Goal: Communication & Community: Connect with others

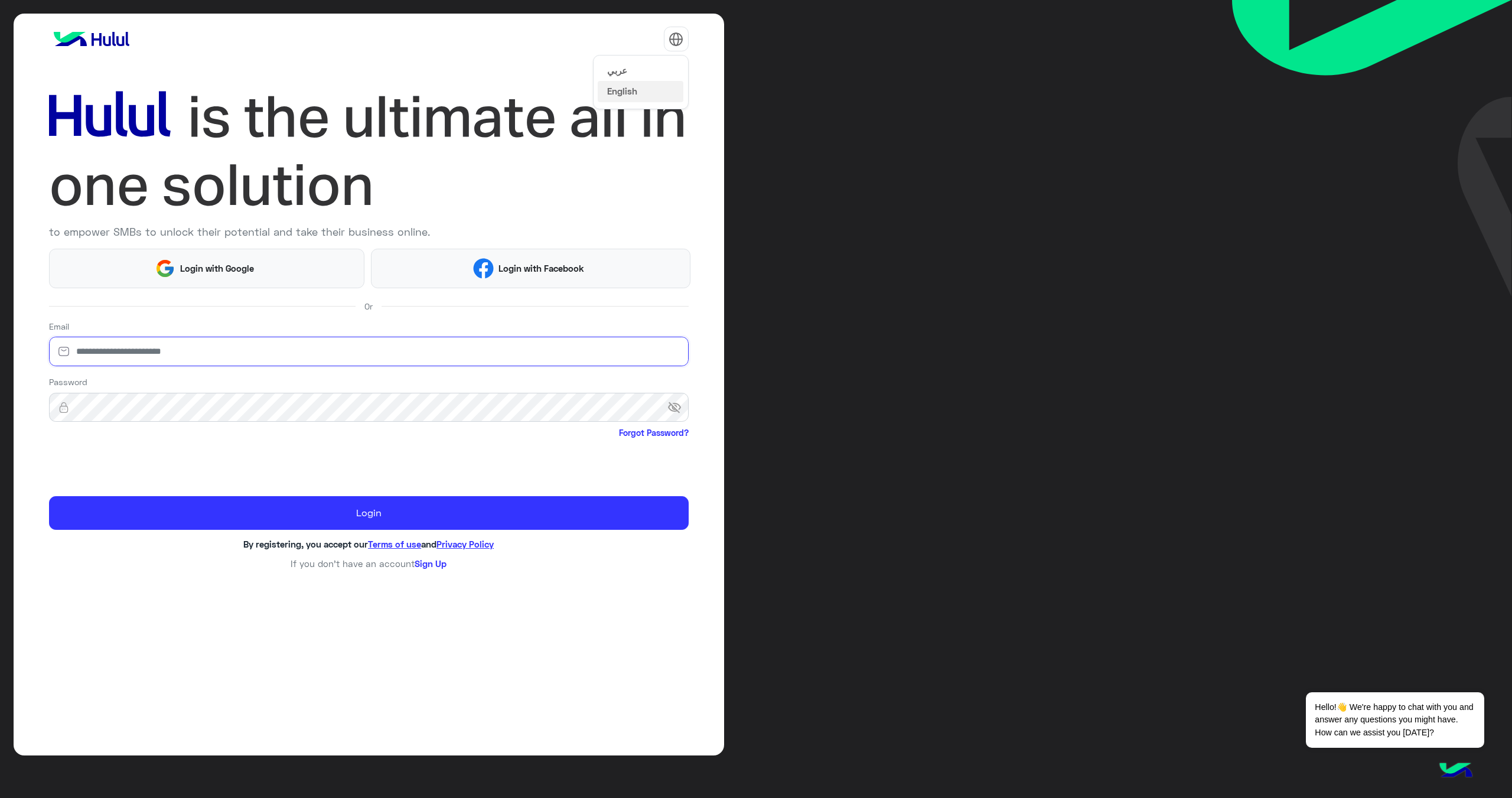
type input "**********"
click at [660, 70] on button "عربي" at bounding box center [640, 70] width 86 height 20
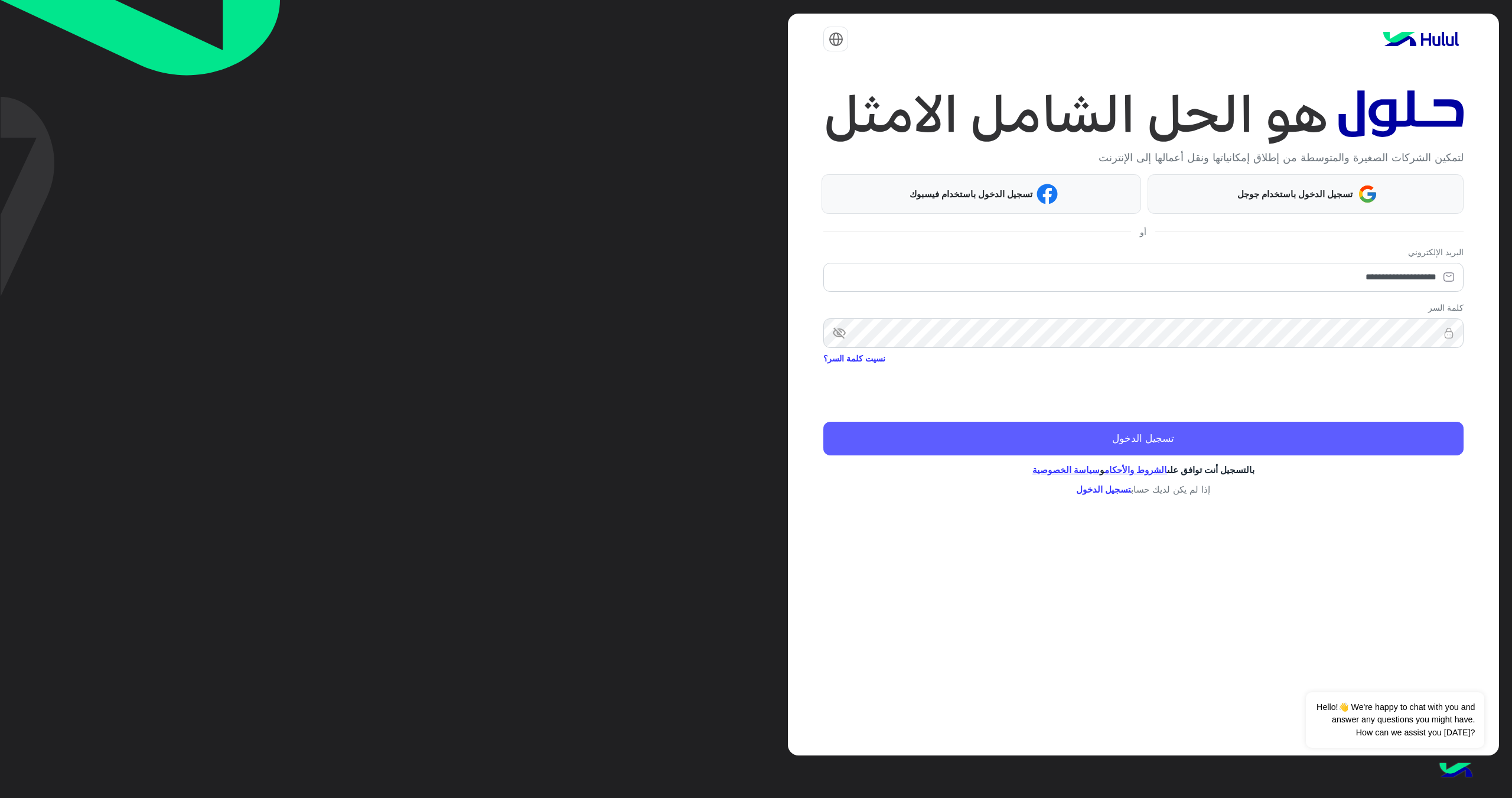
click at [1281, 432] on button "تسجيل الدخول" at bounding box center [1143, 438] width 640 height 34
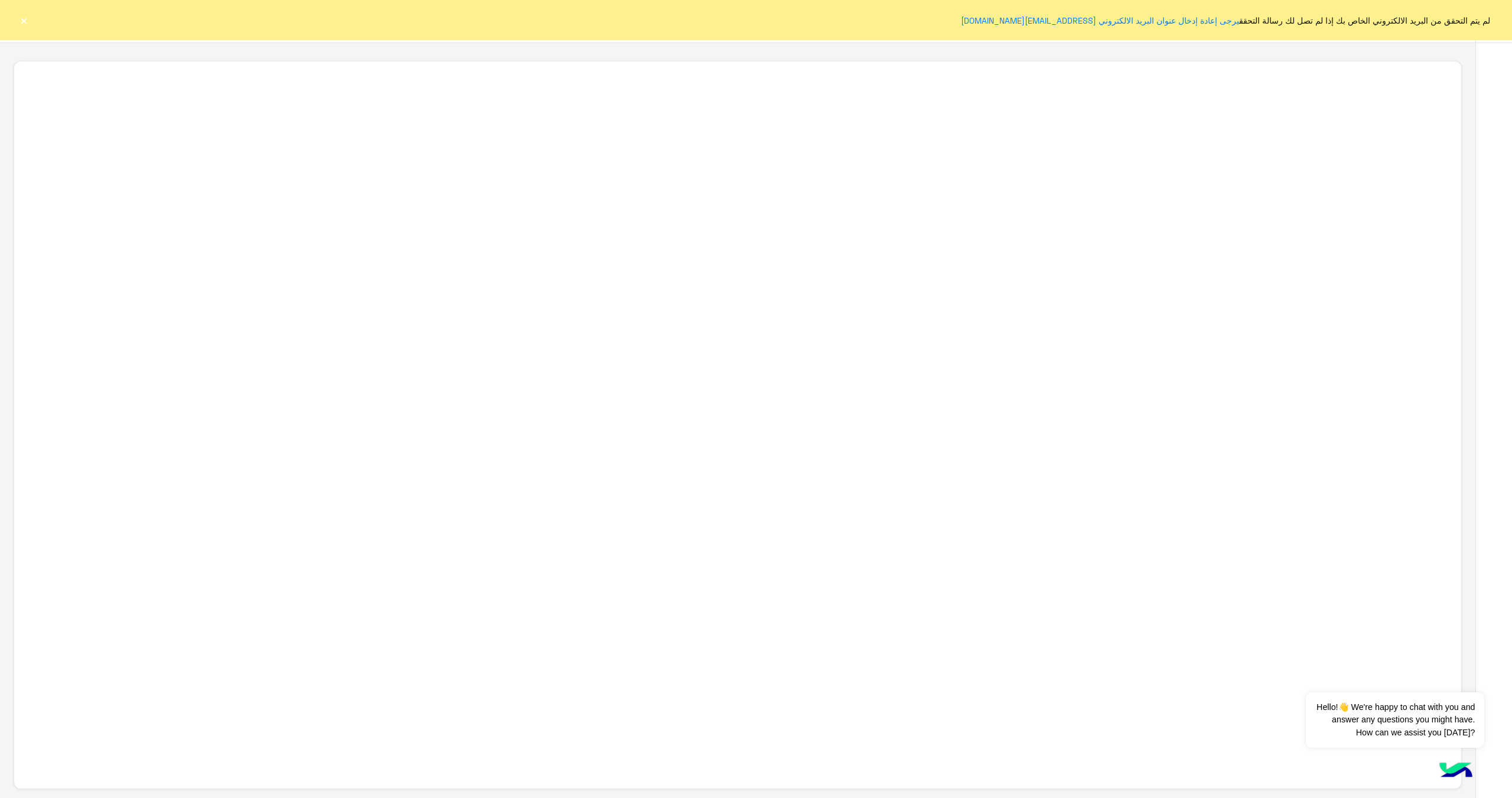
click at [21, 22] on button "×" at bounding box center [24, 20] width 12 height 12
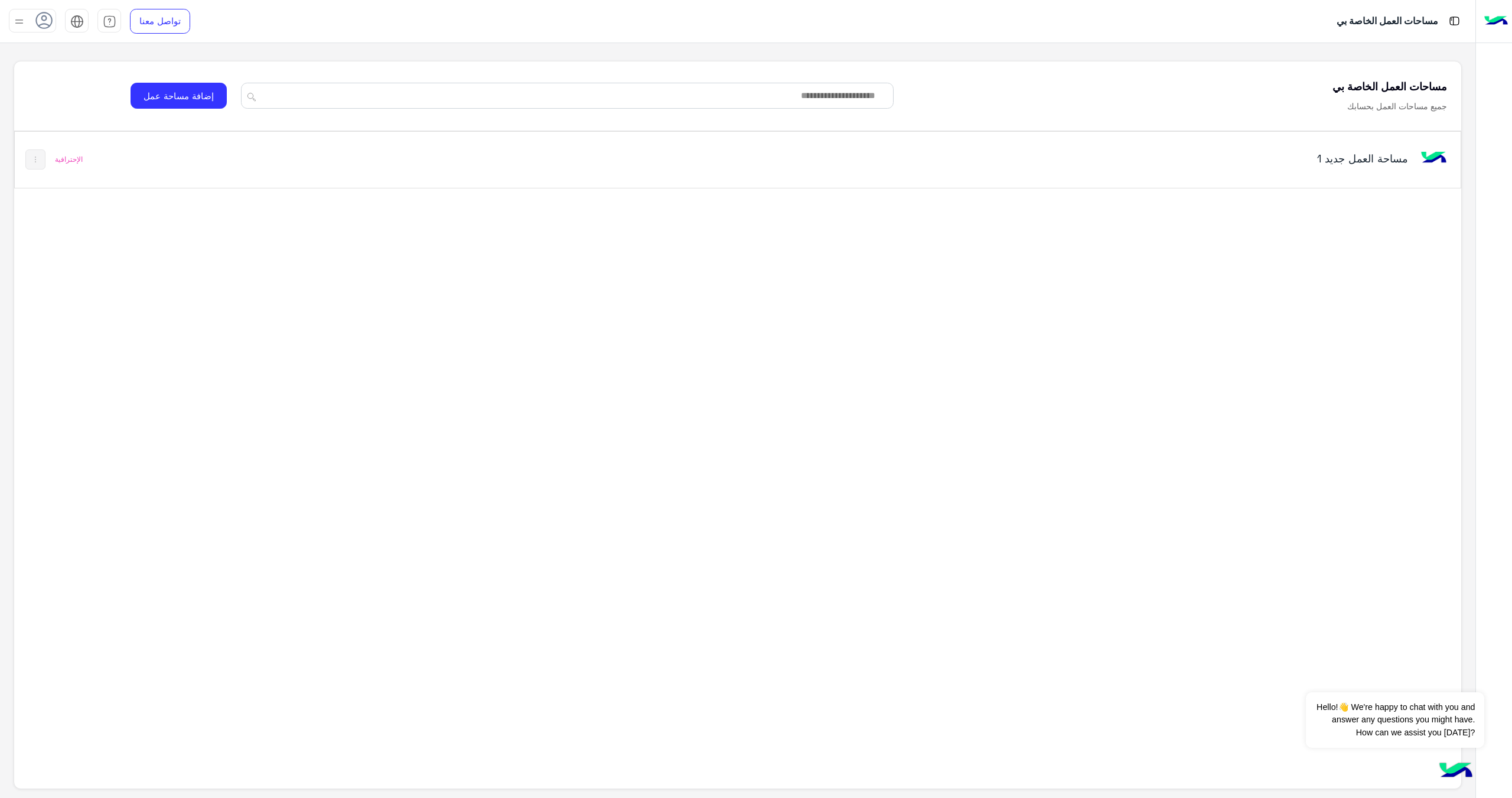
click at [1377, 168] on div "مساحة العمل‎ جديد 1" at bounding box center [1022, 159] width 855 height 34
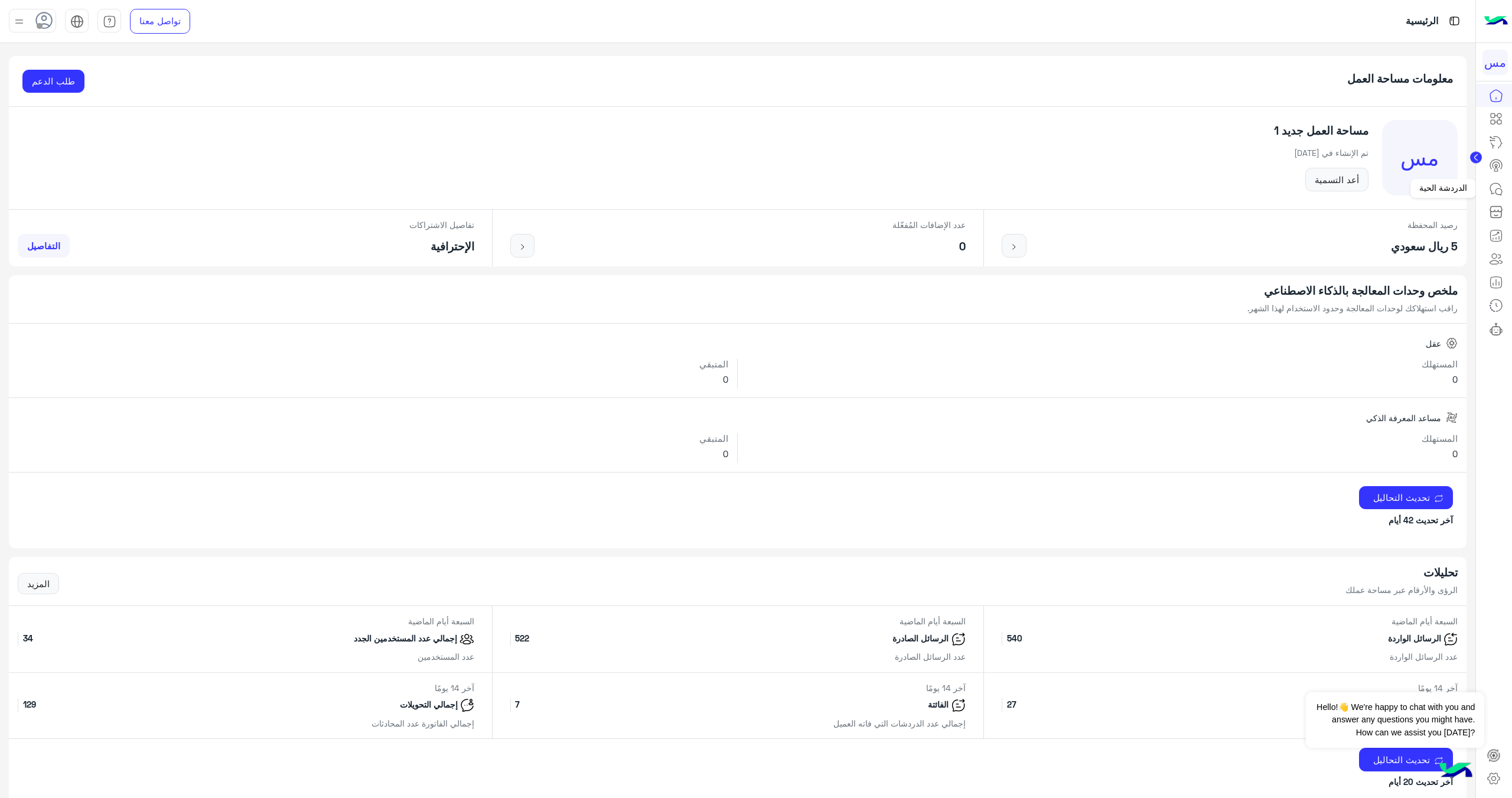
click at [1496, 187] on icon at bounding box center [1496, 189] width 14 height 14
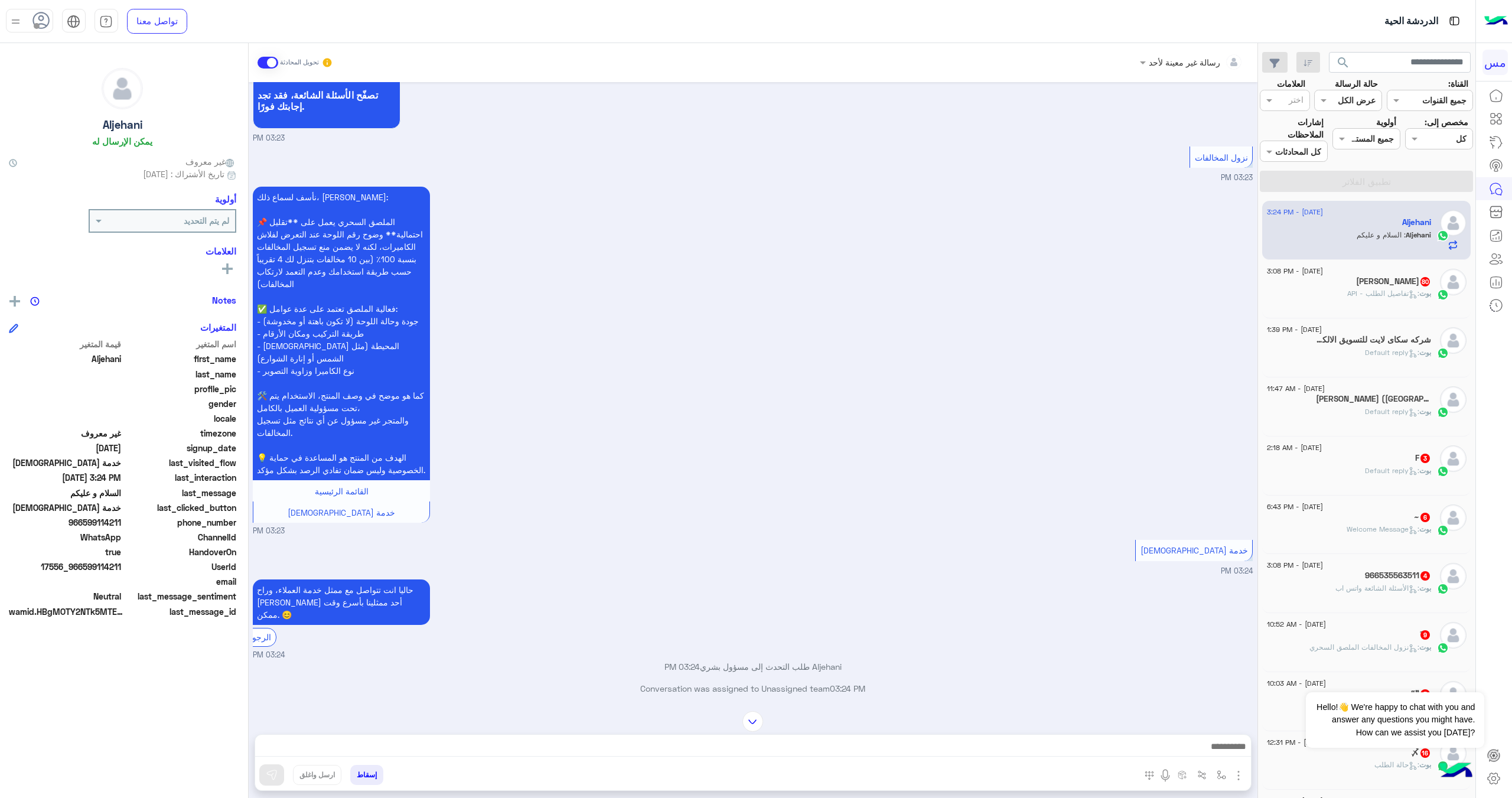
scroll to position [1661, 0]
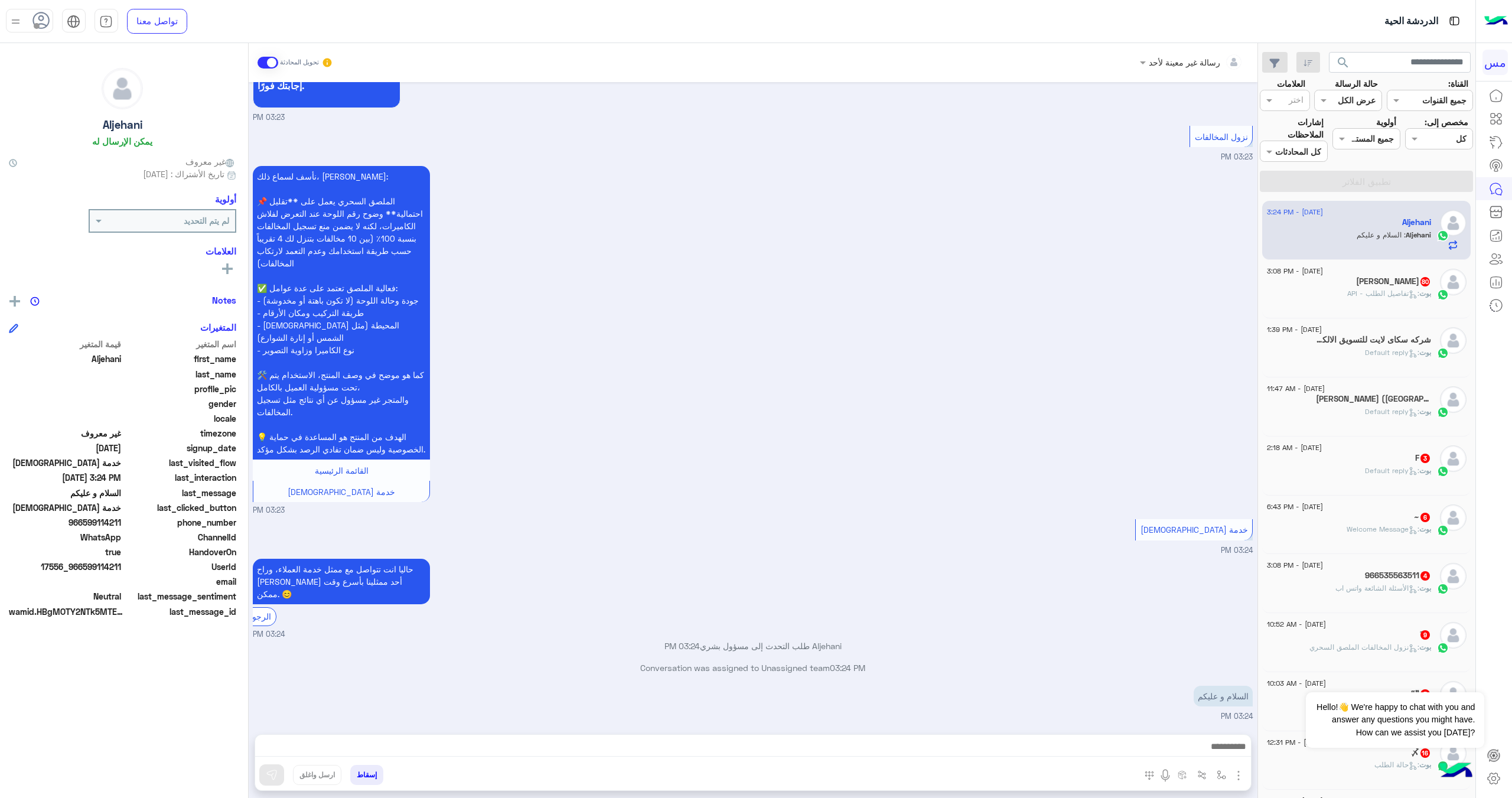
click at [1407, 346] on div "شركه سكاى لايت للتسويق الالكتروني 1" at bounding box center [1349, 341] width 164 height 12
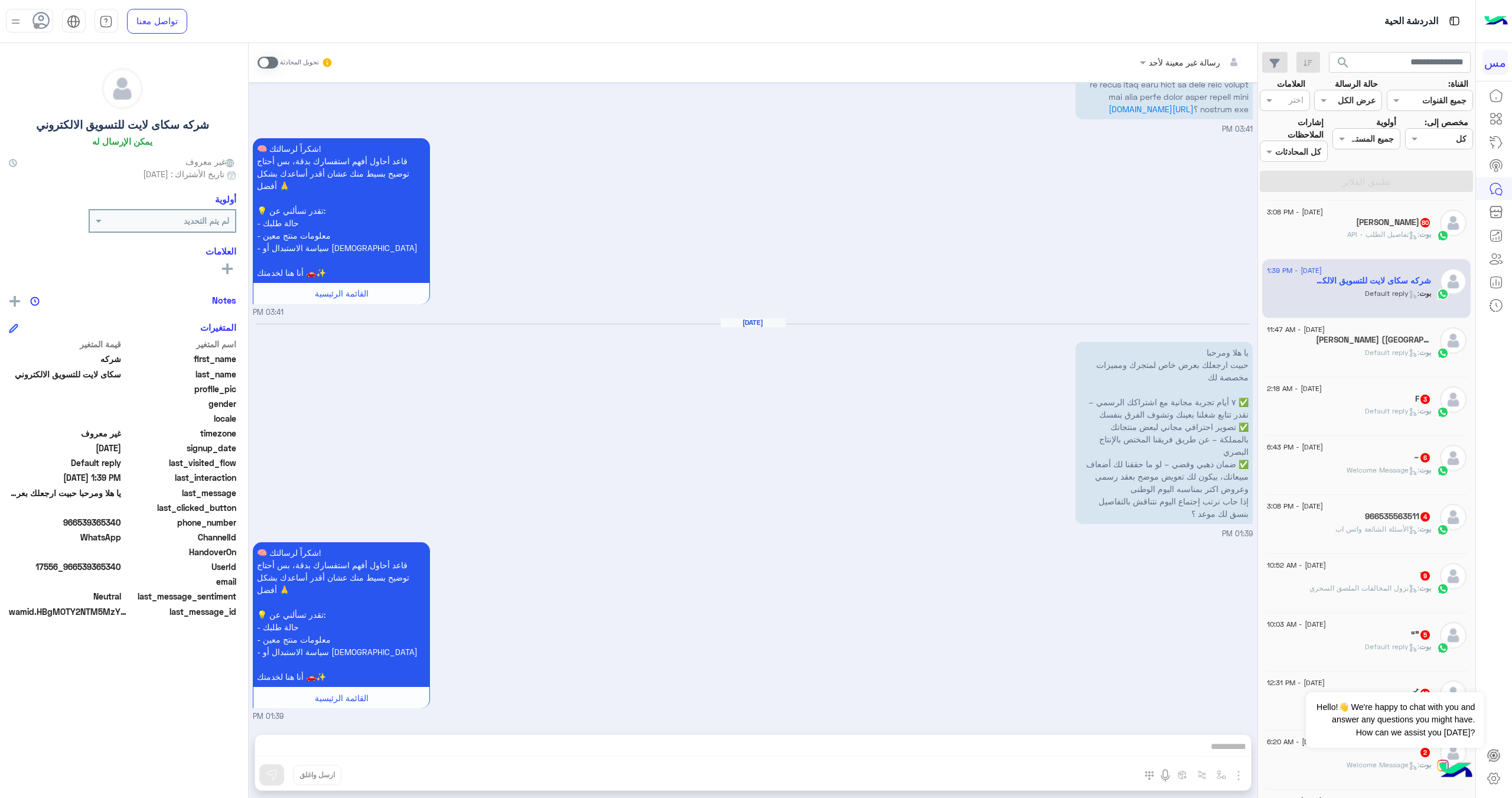
scroll to position [0, 0]
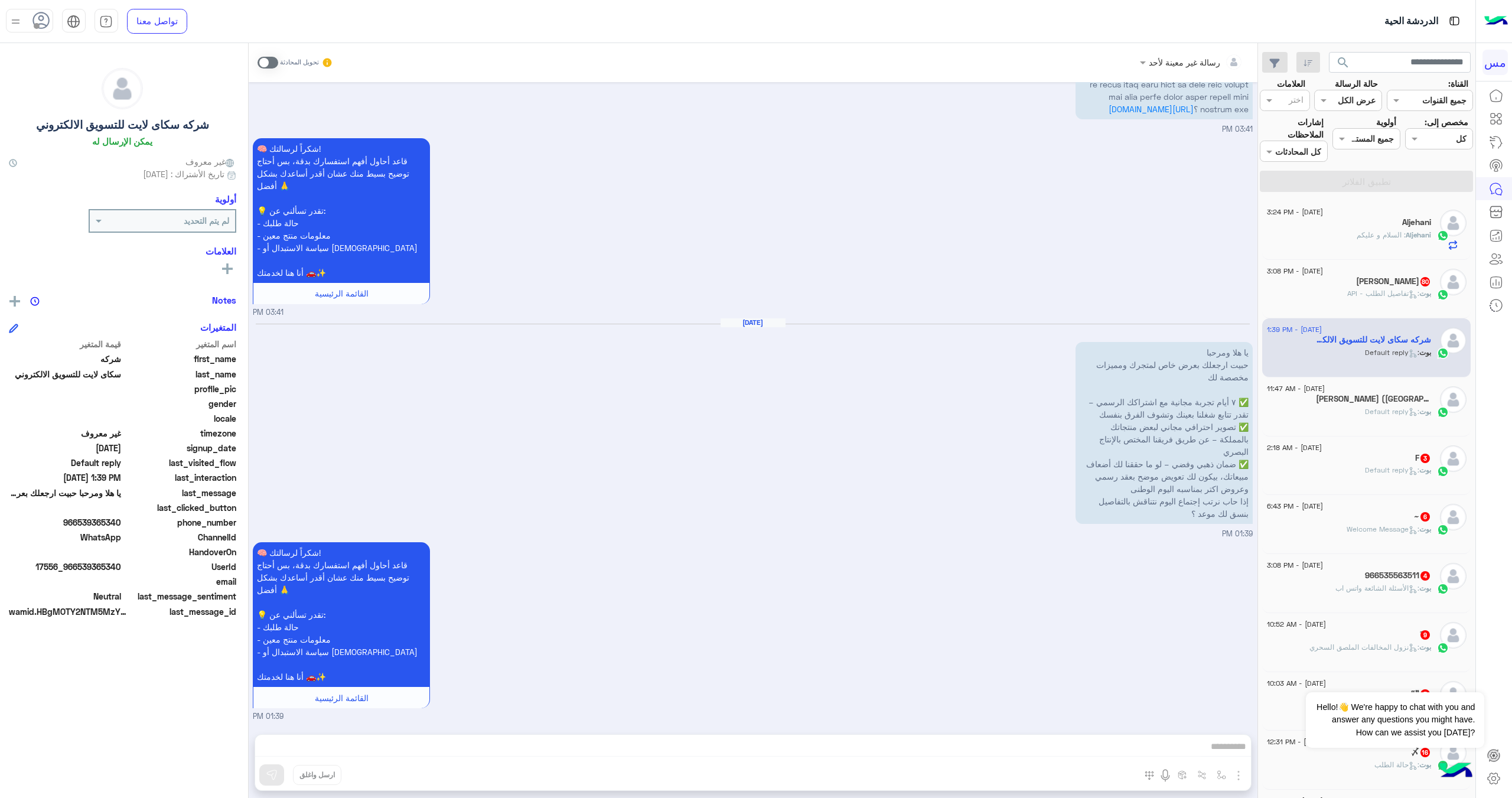
click at [1388, 239] on span ": السلام و عليكم" at bounding box center [1381, 234] width 49 height 9
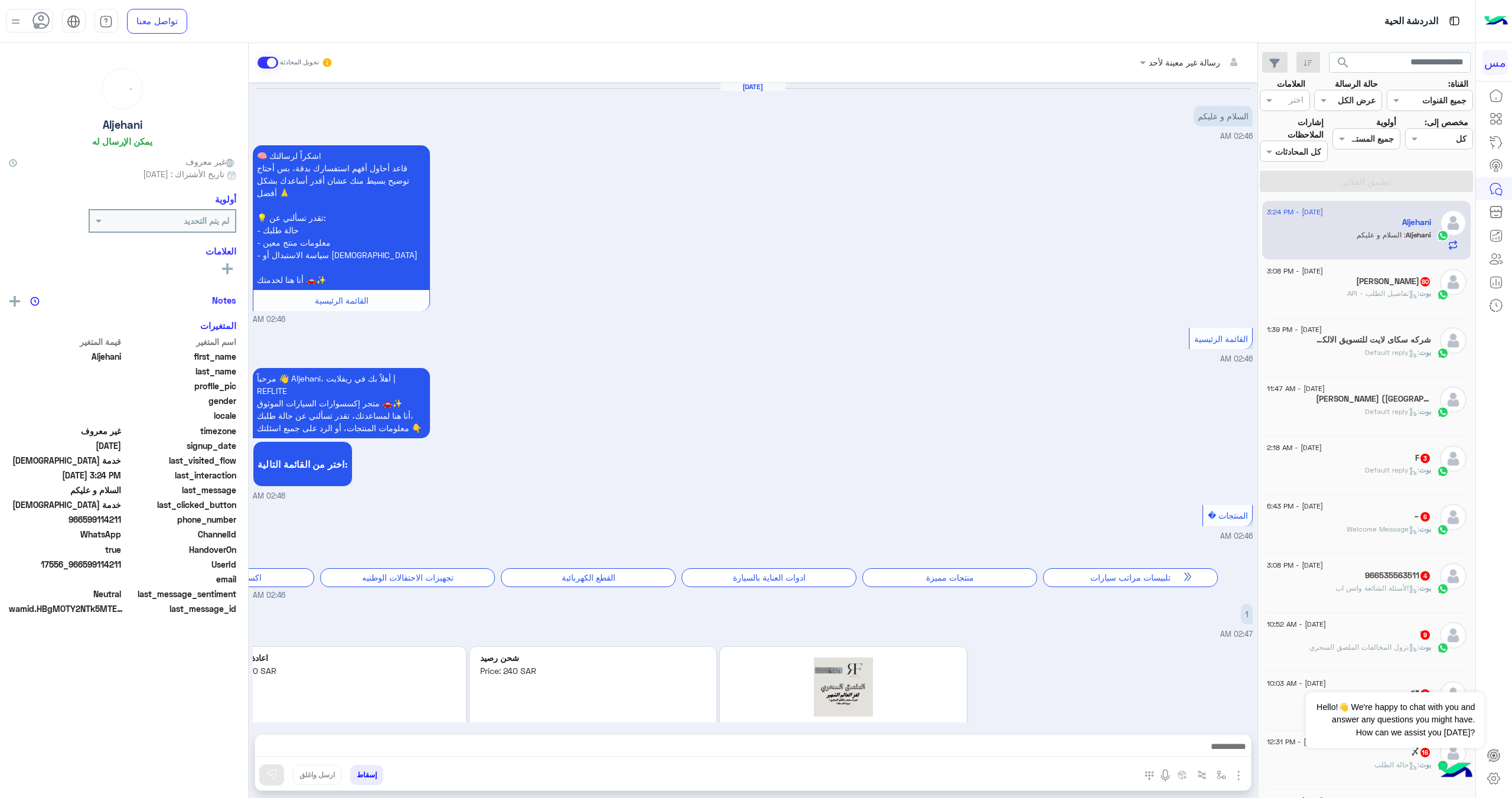
scroll to position [1661, 0]
